Goal: Task Accomplishment & Management: Use online tool/utility

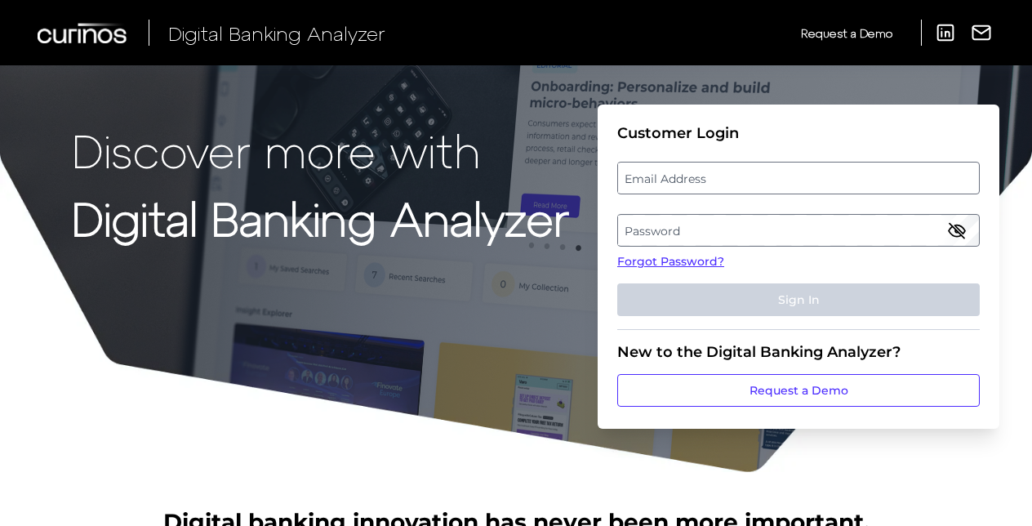
click at [639, 163] on label "Email Address" at bounding box center [798, 177] width 360 height 29
click at [639, 163] on input "email" at bounding box center [799, 178] width 363 height 33
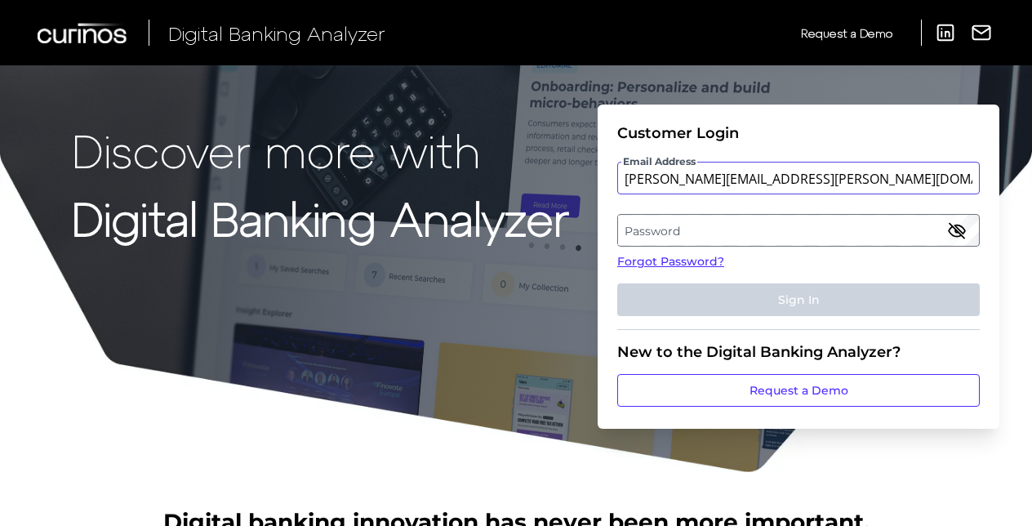
type input "[PERSON_NAME][EMAIL_ADDRESS][PERSON_NAME][DOMAIN_NAME]"
click at [650, 221] on label "Password" at bounding box center [798, 230] width 360 height 29
click at [1003, 118] on div "Discover more with Digital Banking Analyzer Customer Login Email Address michae…" at bounding box center [516, 237] width 1032 height 474
click at [679, 239] on label "Password" at bounding box center [798, 230] width 360 height 29
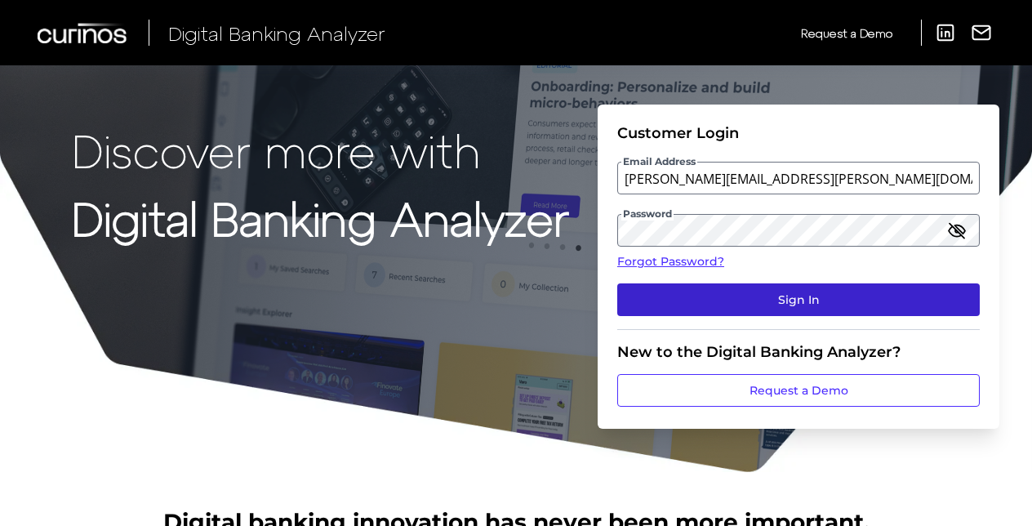
click at [731, 292] on button "Sign In" at bounding box center [799, 299] width 363 height 33
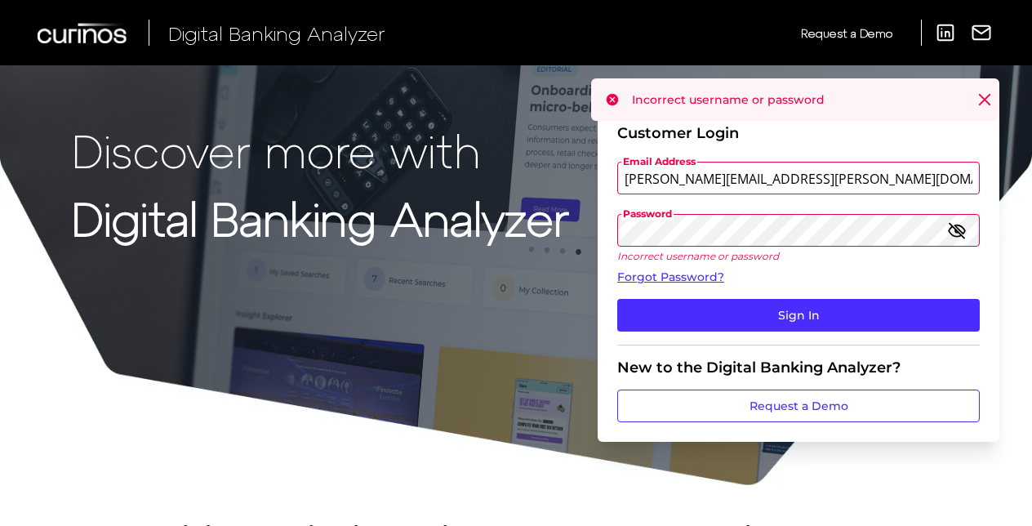
click at [951, 226] on icon "button" at bounding box center [958, 231] width 20 height 20
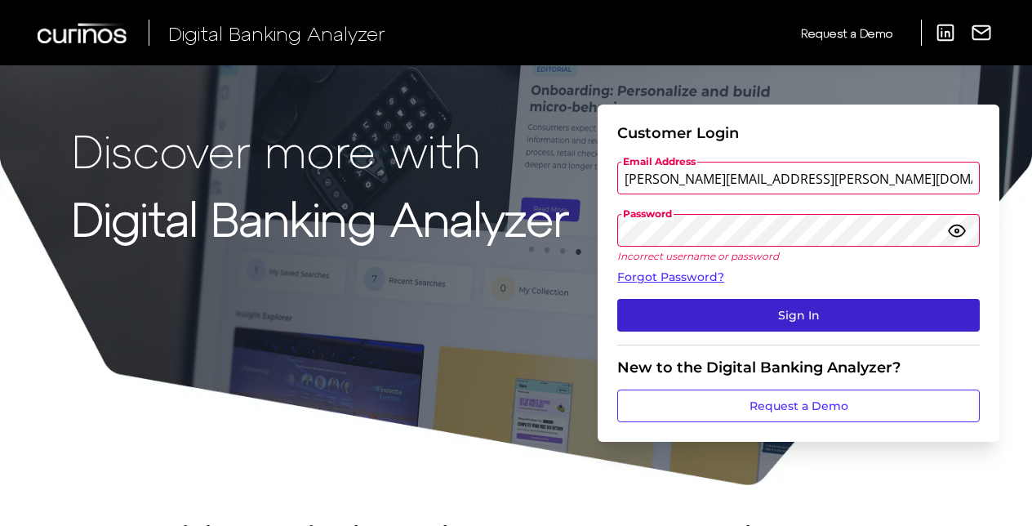
click at [766, 320] on button "Sign In" at bounding box center [799, 315] width 363 height 33
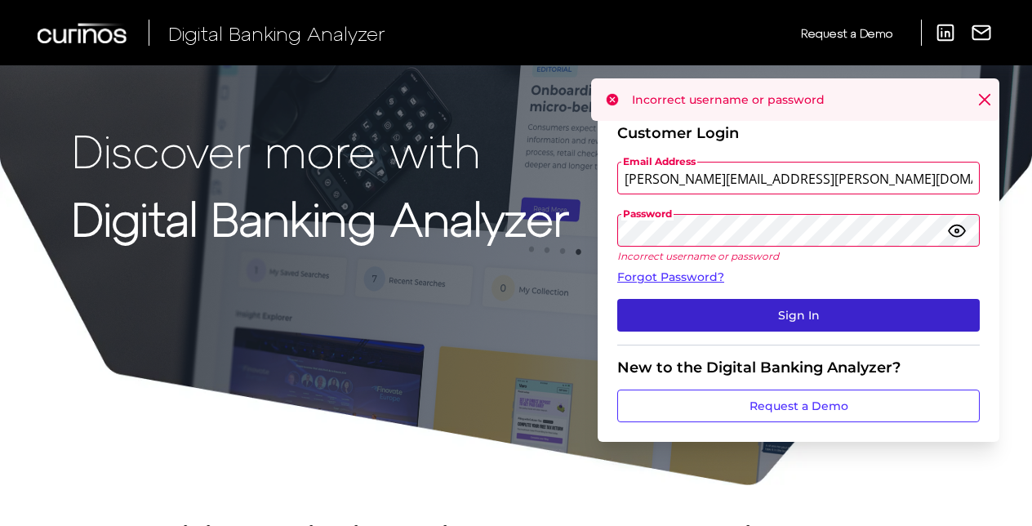
click at [766, 320] on button "Sign In" at bounding box center [799, 315] width 363 height 33
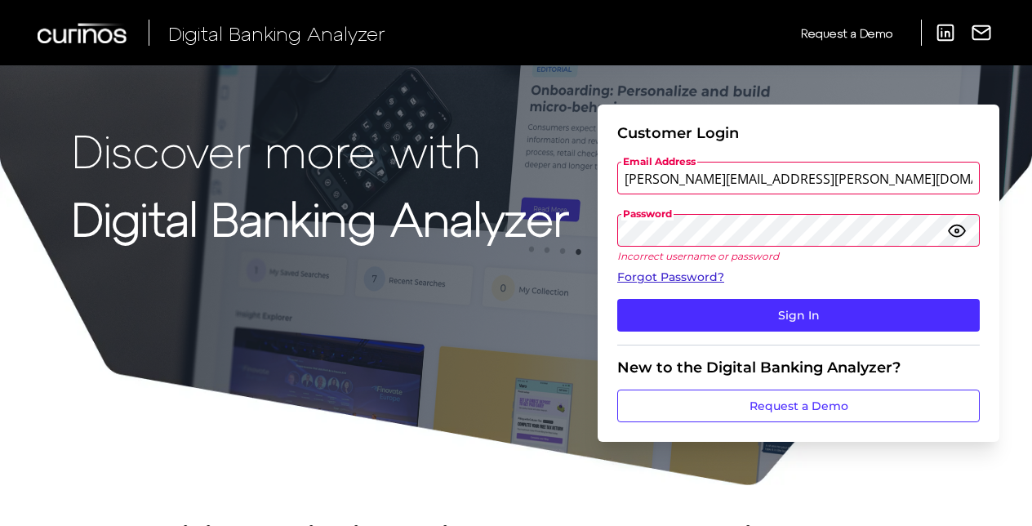
click at [671, 273] on link "Forgot Password?" at bounding box center [799, 277] width 363 height 17
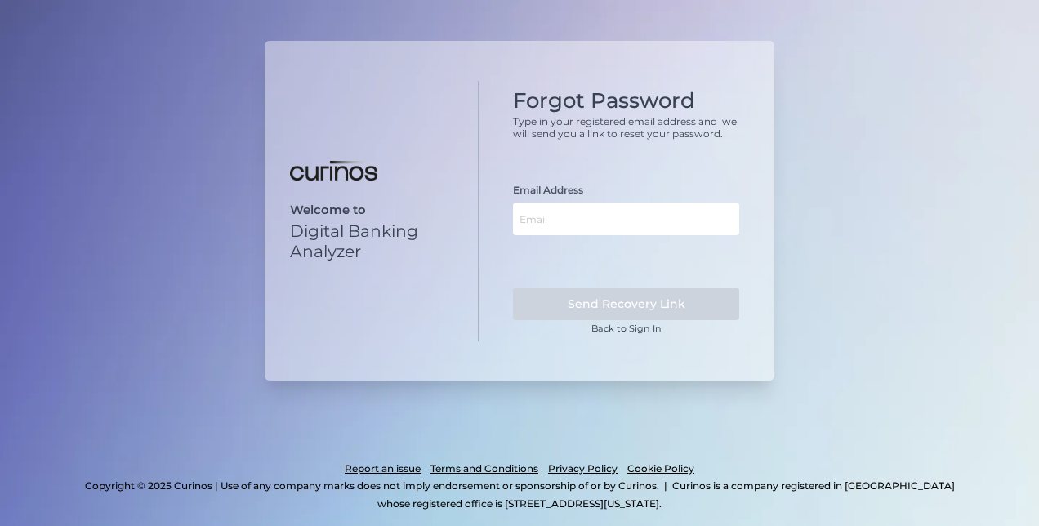
click at [632, 189] on div "Email Address" at bounding box center [626, 209] width 226 height 51
click at [595, 232] on input "text" at bounding box center [626, 219] width 226 height 33
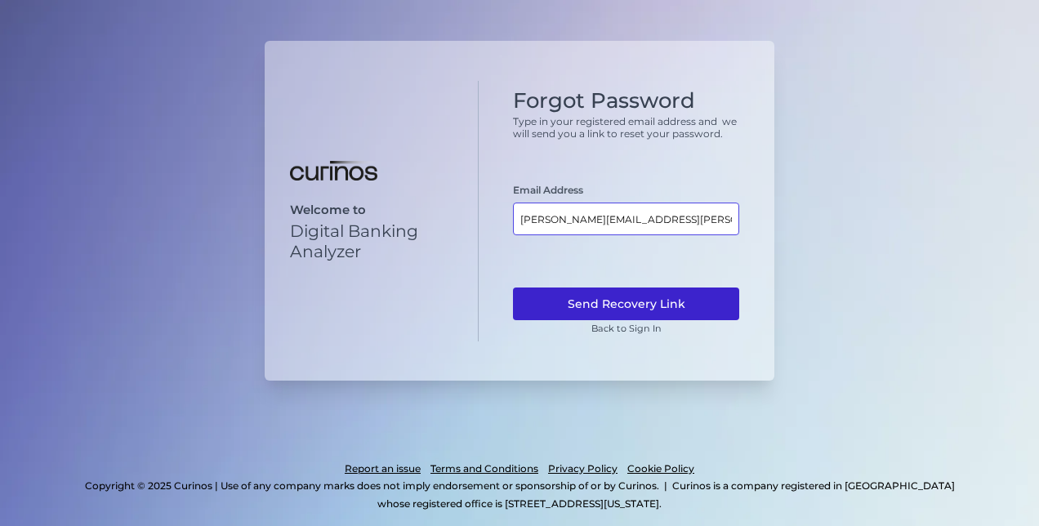
type input "[PERSON_NAME][EMAIL_ADDRESS][PERSON_NAME][DOMAIN_NAME]"
click at [623, 303] on button "Send Recovery Link" at bounding box center [626, 304] width 226 height 33
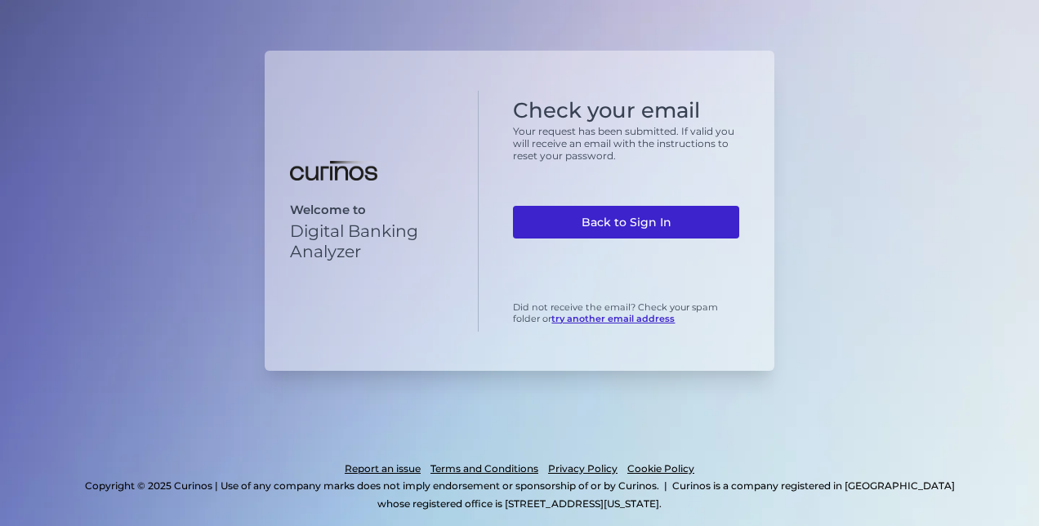
click at [588, 224] on link "Back to Sign In" at bounding box center [626, 222] width 226 height 33
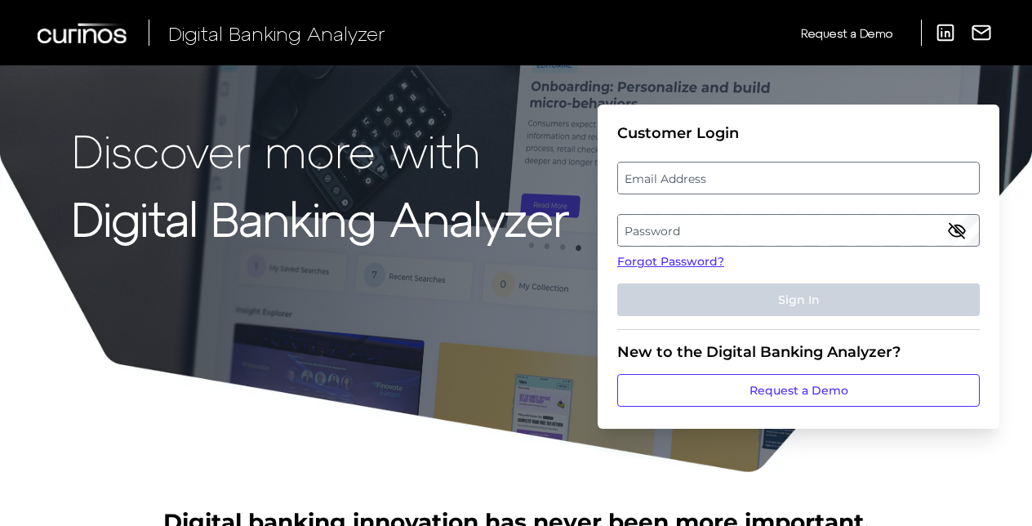
click at [635, 176] on label "Email Address" at bounding box center [798, 177] width 360 height 29
click at [635, 176] on input "email" at bounding box center [799, 178] width 363 height 33
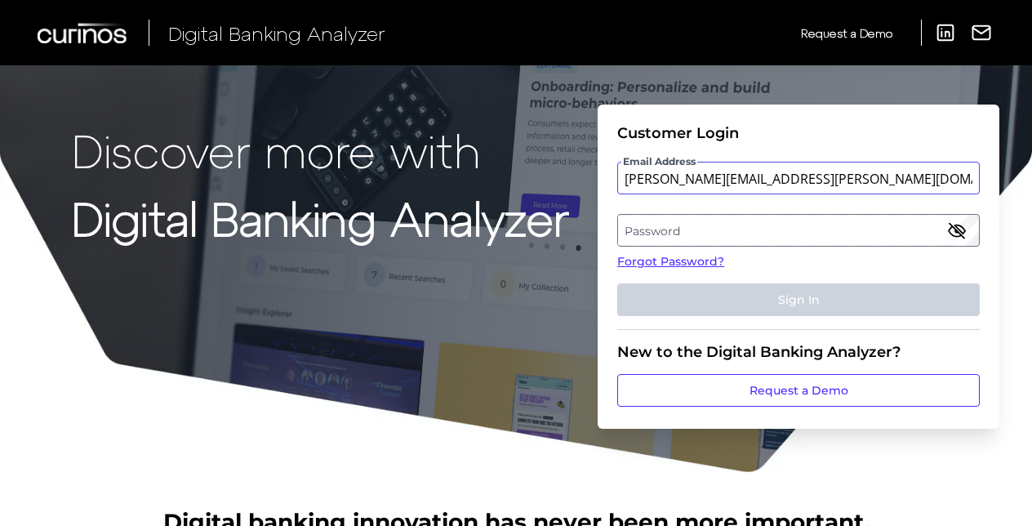
type input "[PERSON_NAME][EMAIL_ADDRESS][PERSON_NAME][DOMAIN_NAME]"
click at [681, 222] on label "Password" at bounding box center [798, 230] width 360 height 29
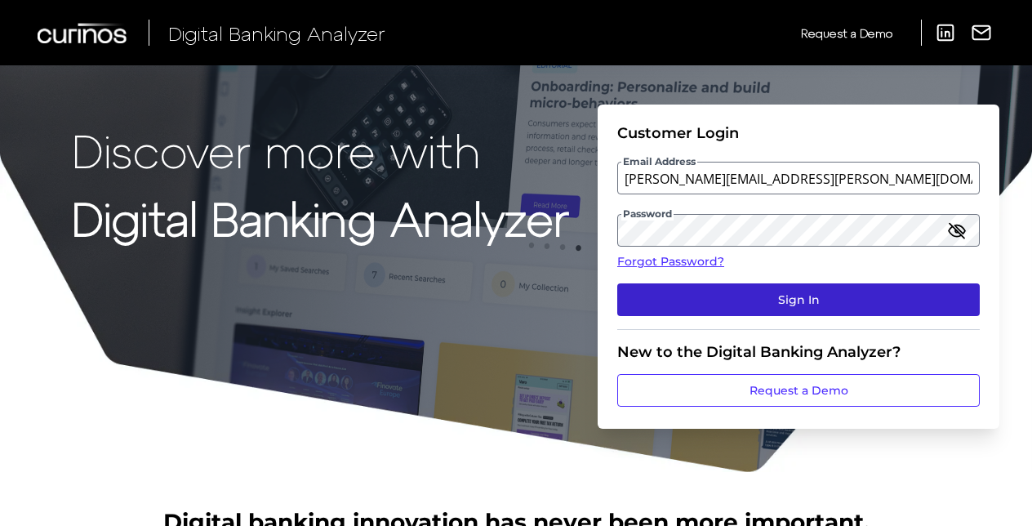
click at [720, 300] on button "Sign In" at bounding box center [799, 299] width 363 height 33
